Goal: Information Seeking & Learning: Learn about a topic

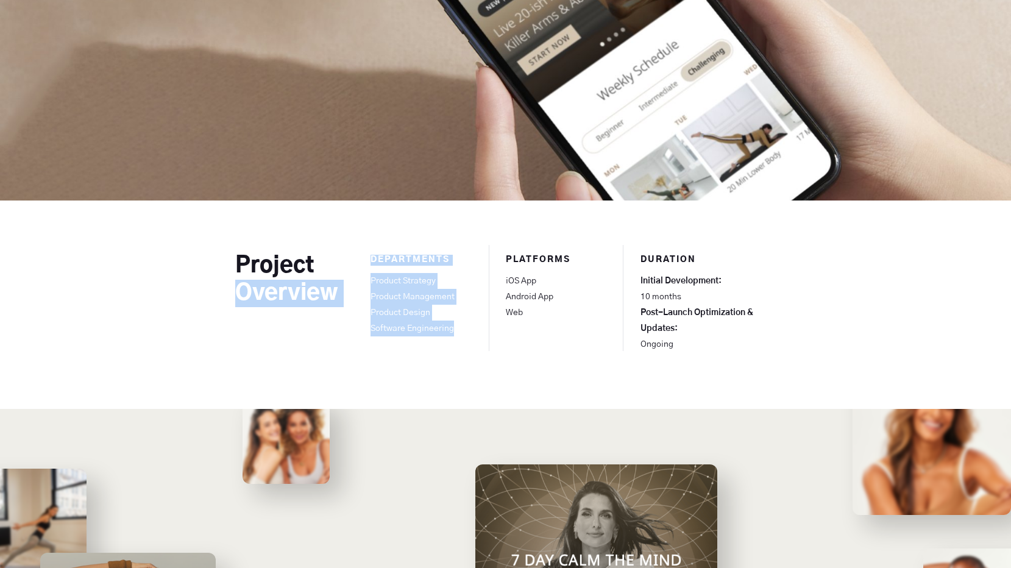
copy div "Overview Departments Product Strategy Product Management Product Design Softwar…"
copy p "Product Strategy Product Management Product Design Software Engineering"
drag, startPoint x: 455, startPoint y: 325, endPoint x: 373, endPoint y: 279, distance: 94.4
click at [373, 279] on p "Product Strategy Product Management Product Design Software Engineering" at bounding box center [438, 304] width 135 height 63
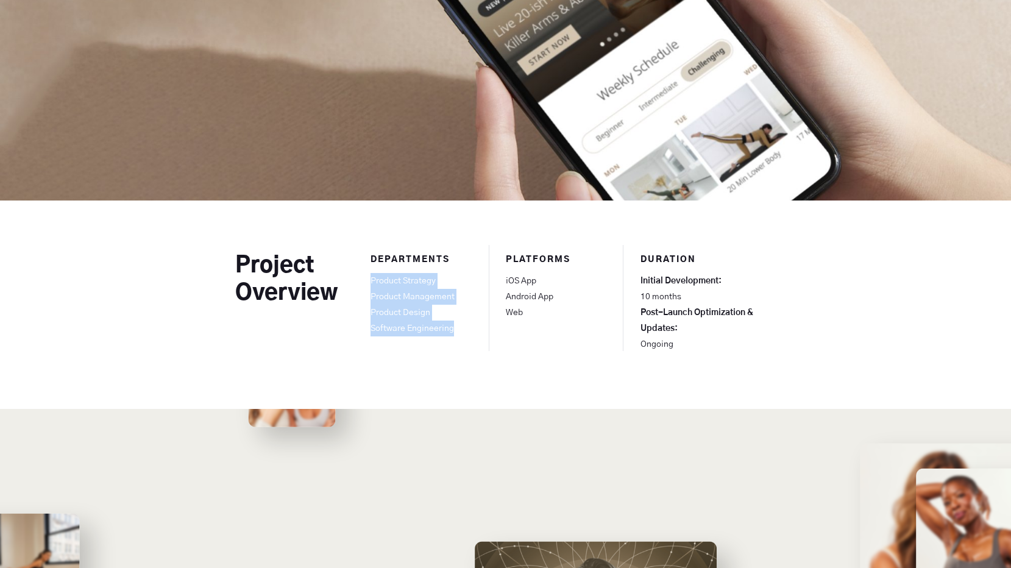
click at [459, 324] on p "Product Strategy Product Management Product Design Software Engineering" at bounding box center [438, 304] width 135 height 63
drag, startPoint x: 459, startPoint y: 336, endPoint x: 372, endPoint y: 282, distance: 101.8
click at [372, 282] on div "Departments Product Strategy Product Management Product Design Software Enginee…" at bounding box center [438, 297] width 135 height 104
copy p "Product Strategy Product Management Product Design Software Engineering"
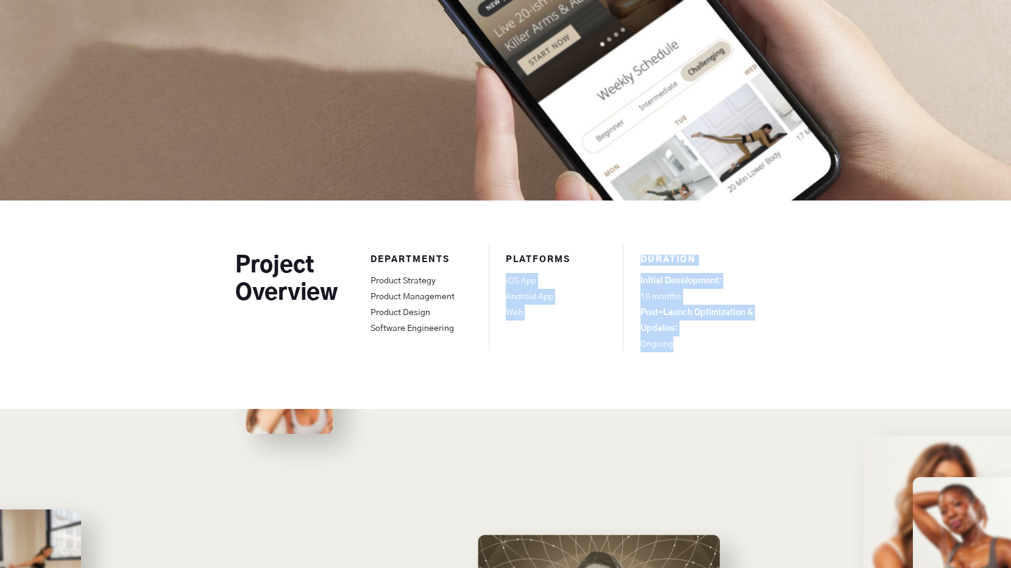
drag, startPoint x: 681, startPoint y: 346, endPoint x: 640, endPoint y: 282, distance: 75.4
click at [641, 282] on p "Initial Development: 10 months Post-Launch Optimization & Updates: Ongoing" at bounding box center [708, 312] width 135 height 79
click at [649, 263] on h3 "duration" at bounding box center [708, 255] width 135 height 21
copy p "Initial Development: 10 months Post-Launch Optimization & Updates: Ongoing"
drag, startPoint x: 675, startPoint y: 347, endPoint x: 642, endPoint y: 285, distance: 70.1
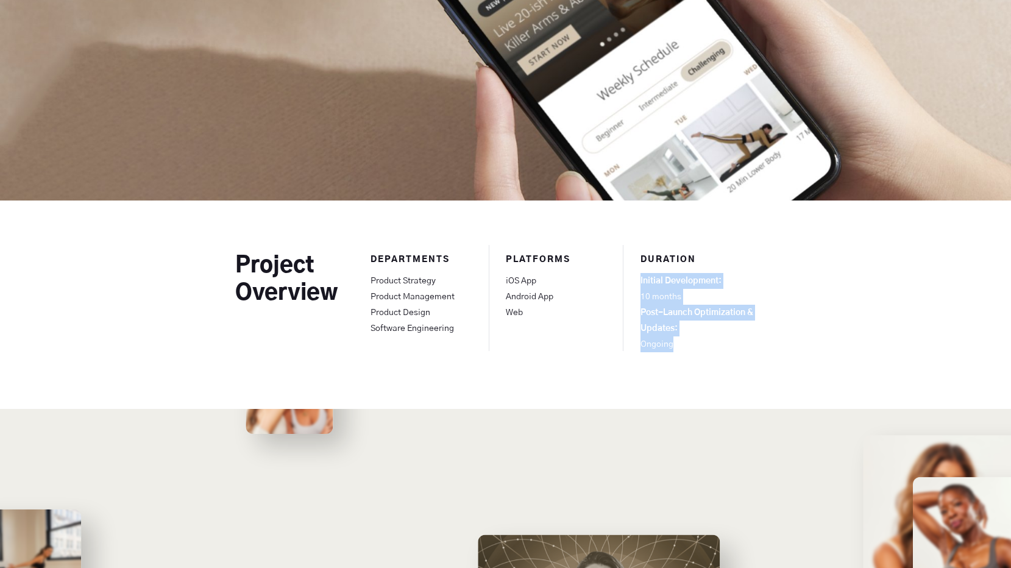
click at [642, 285] on p "Initial Development: 10 months Post-Launch Optimization & Updates: Ongoing" at bounding box center [708, 312] width 135 height 79
